Goal: Navigation & Orientation: Find specific page/section

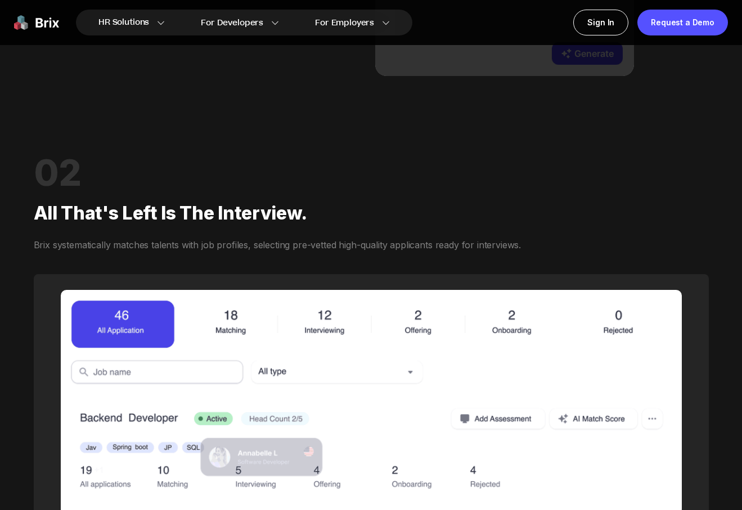
scroll to position [1182, 0]
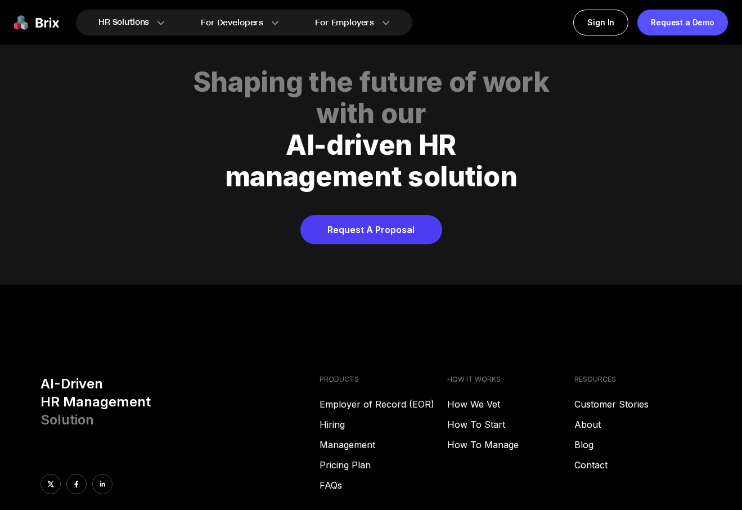
scroll to position [4540, 0]
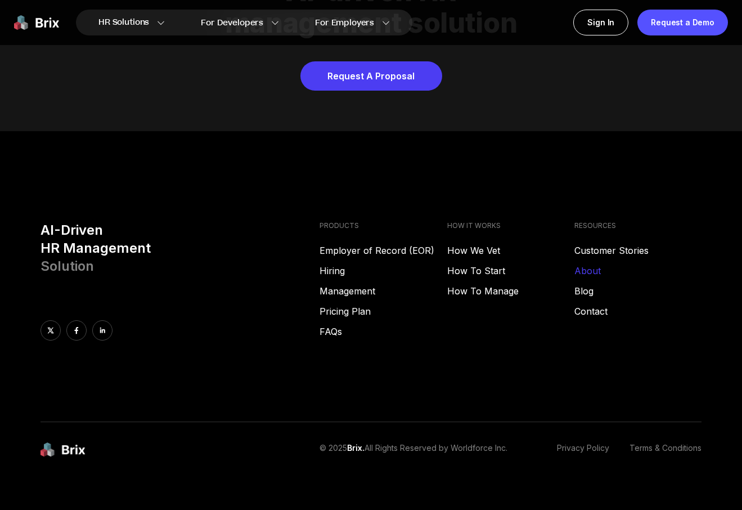
click at [592, 264] on link "About" at bounding box center [638, 271] width 127 height 14
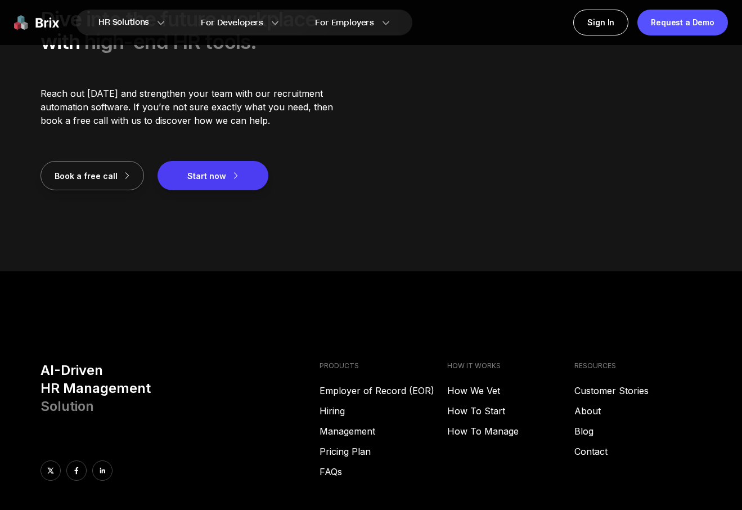
scroll to position [1497, 0]
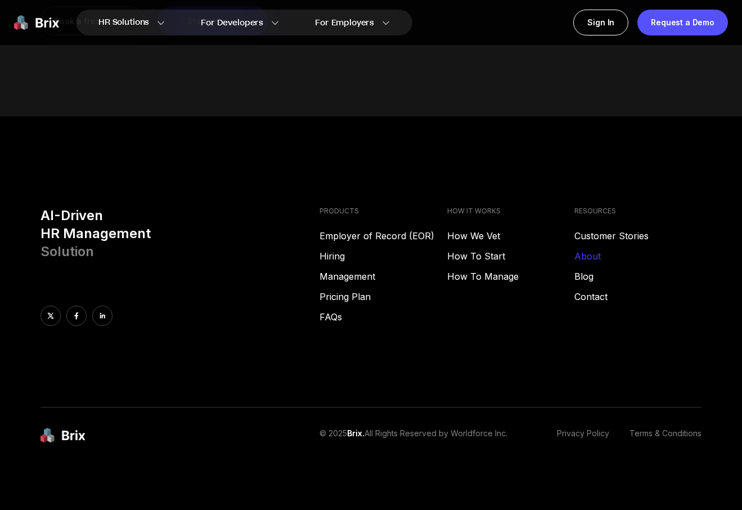
click at [587, 260] on link "About" at bounding box center [638, 256] width 127 height 14
